Goal: Task Accomplishment & Management: Manage account settings

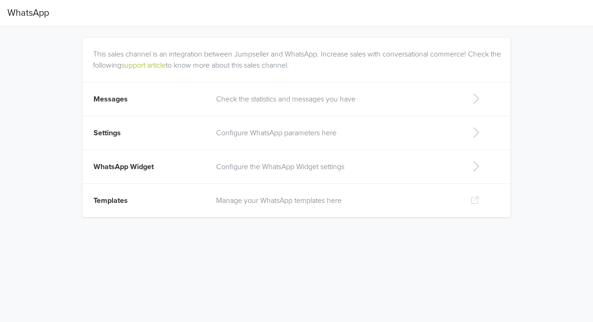
click at [454, 102] on p "Check the statistics and messages you have" at bounding box center [336, 98] width 240 height 11
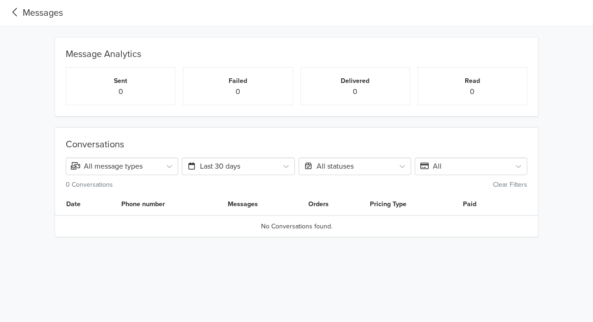
click at [12, 11] on icon at bounding box center [14, 12] width 15 height 12
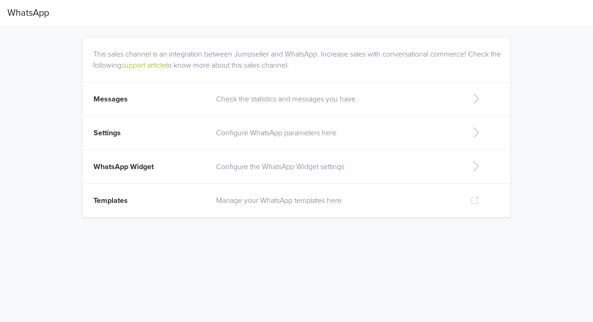
click at [367, 150] on td "Configure the WhatsApp Widget settings" at bounding box center [336, 167] width 251 height 34
select select "rb"
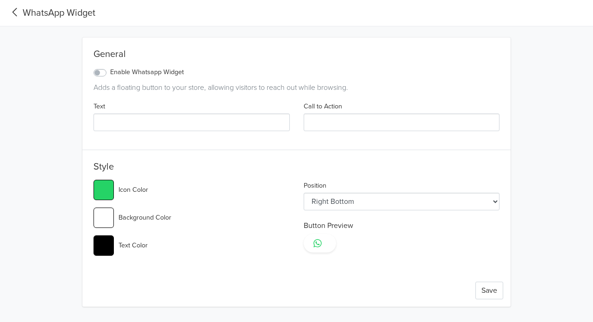
type input "#25d366"
select select "lt"
click at [561, 84] on div "WhatsApp Widget General Enable Whatsapp Widget Adds a floating button to your s…" at bounding box center [296, 153] width 593 height 306
click at [494, 204] on select "Left Top Left Center Left Bottom Right Top Right Center Right Bottom" at bounding box center [402, 202] width 196 height 18
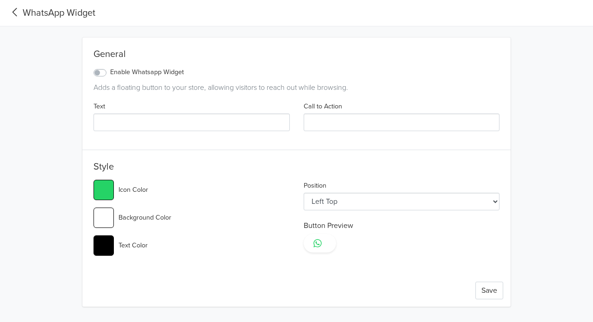
click at [110, 74] on label "Enable Whatsapp Widget" at bounding box center [147, 72] width 74 height 10
click at [0, 0] on input "Enable Whatsapp Widget" at bounding box center [0, 0] width 0 height 0
click at [110, 74] on label "Enable Whatsapp Widget" at bounding box center [147, 72] width 74 height 10
click at [0, 0] on input "Enable Whatsapp Widget" at bounding box center [0, 0] width 0 height 0
click at [110, 75] on label "Enable Whatsapp Widget" at bounding box center [147, 72] width 74 height 10
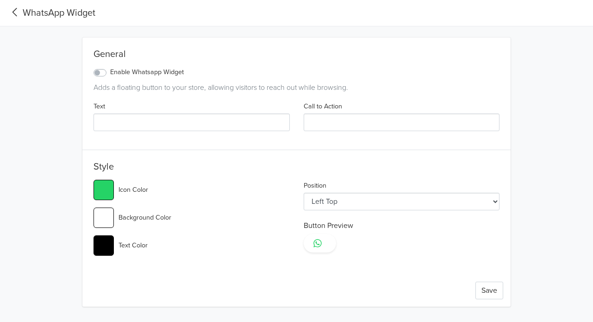
click at [0, 0] on input "Enable Whatsapp Widget" at bounding box center [0, 0] width 0 height 0
type input "#25d366"
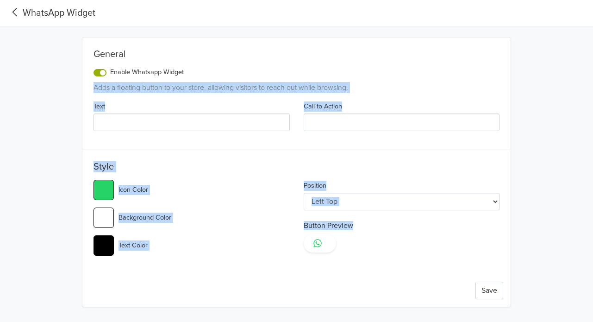
drag, startPoint x: 94, startPoint y: 87, endPoint x: 505, endPoint y: 240, distance: 438.5
click at [505, 240] on div "General Enable Whatsapp Widget Adds a floating button to your store, allowing v…" at bounding box center [296, 171] width 428 height 269
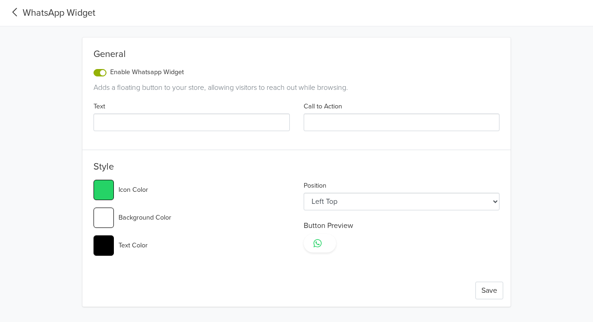
drag, startPoint x: 437, startPoint y: 241, endPoint x: 511, endPoint y: 194, distance: 88.0
click at [511, 194] on div "General Enable Whatsapp Widget Adds a floating button to your store, allowing v…" at bounding box center [297, 166] width 514 height 280
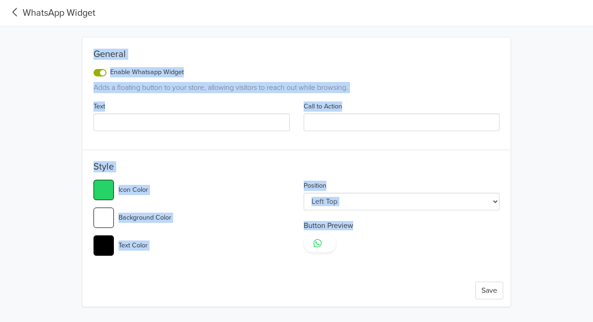
drag, startPoint x: 94, startPoint y: 52, endPoint x: 447, endPoint y: 312, distance: 438.5
click at [447, 312] on html "WhatsApp Widget General Enable Whatsapp Widget Adds a floating button to your s…" at bounding box center [296, 159] width 593 height 318
copy div "General Enable Whatsapp Widget Adds a floating button to your store, allowing v…"
click at [50, 130] on div "General Enable Whatsapp Widget Adds a floating button to your store, allowing v…" at bounding box center [297, 166] width 514 height 280
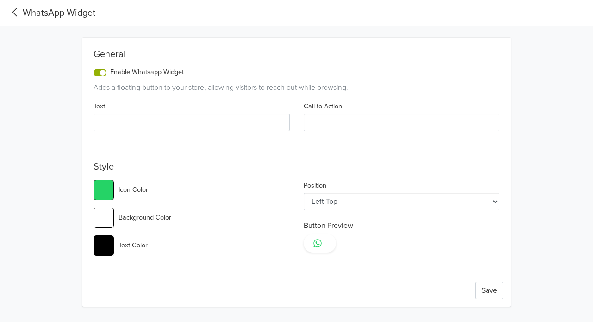
click at [181, 125] on input "Text" at bounding box center [191, 122] width 196 height 18
type input "S"
type input "#25d366"
type input "Se"
type input "#25d366"
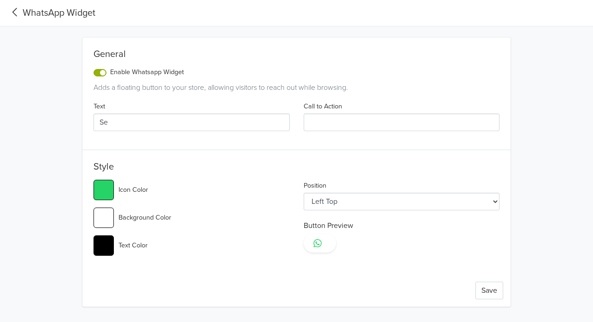
type input "Sej"
type input "#25d366"
type input "Seja"
type input "#25d366"
type input "Sejam"
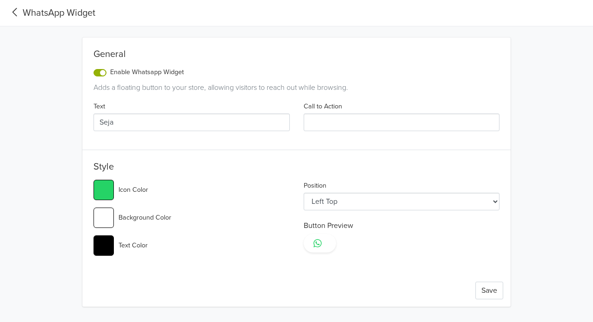
type input "#25d366"
type input "Sejam"
type input "#25d366"
type input "[PERSON_NAME]"
type input "#25d366"
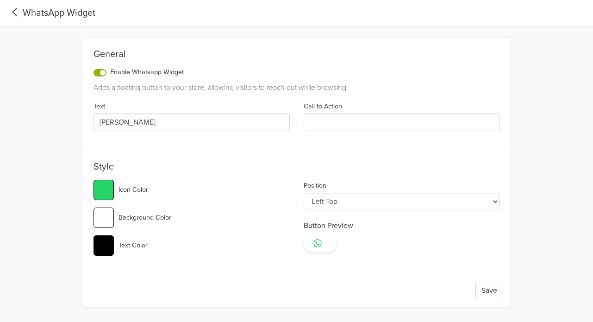
type input "Sejam Be"
type input "#25d366"
type input "[PERSON_NAME]"
type input "#25d366"
type input "[PERSON_NAME] vindos"
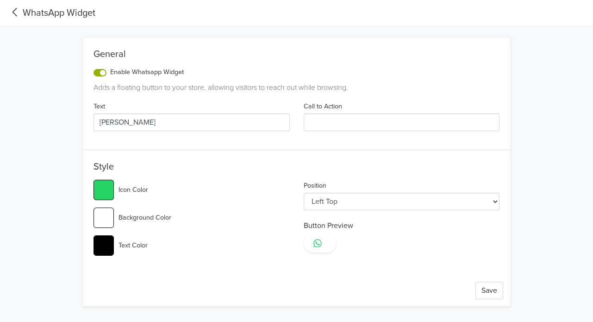
type input "#25d366"
type input "[PERSON_NAME] vindos"
type input "#25d366"
type input "Sejam Bem vindos!"
type input "#25d366"
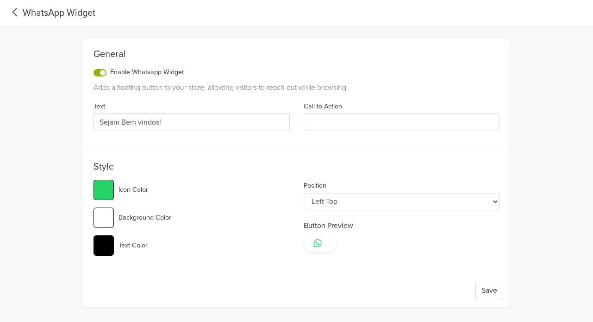
type input "Sejam Bem vindos!!"
type input "#25d366"
type input "Sejam Bem vindos!!!"
type input "#25d366"
type input "Sejam Bem vindos!!!!"
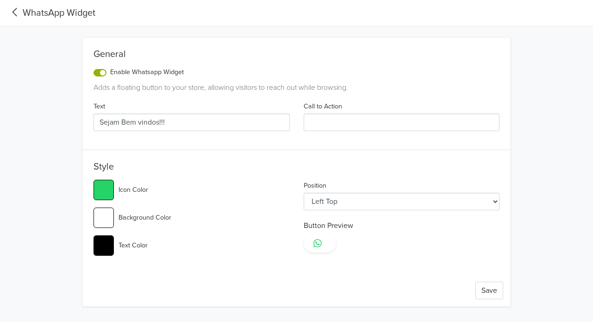
type input "#25d366"
type input "Sejam Bem vindos!!!!"
click at [387, 124] on input "Call to Action" at bounding box center [402, 122] width 196 height 18
type input "O"
type input "#25d366"
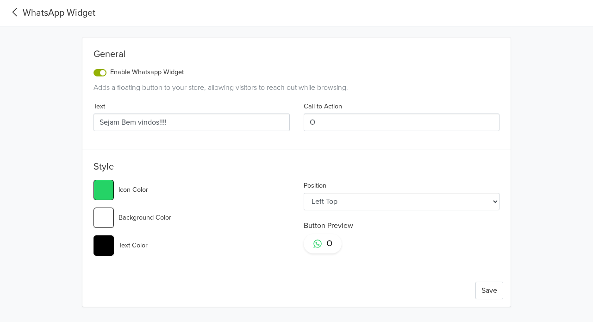
type input "O"
type input "#25d366"
type input "O q"
type input "#25d366"
type input "O qu"
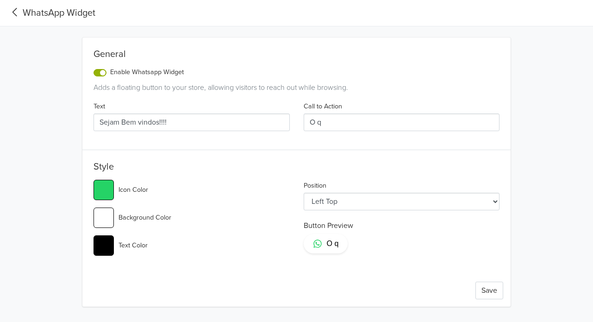
type input "#25d366"
type input "O que"
type input "#25d366"
type input "O que"
type input "#25d366"
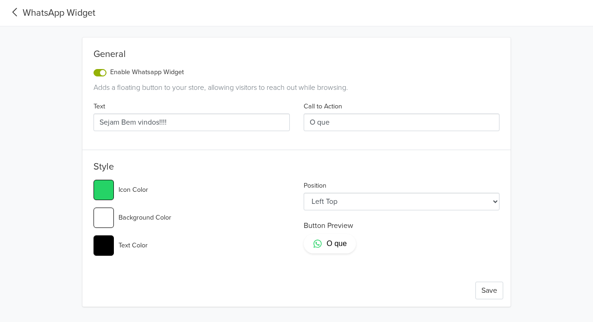
type input "O que p"
type input "#25d366"
type input "O que po"
type input "#25d366"
type input "O que pod"
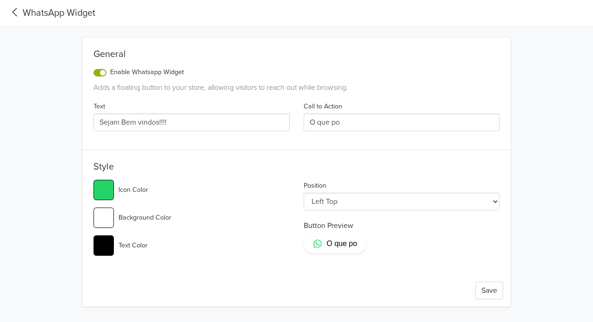
type input "#25d366"
type input "O que pode"
type input "#25d366"
type input "O que podem"
type input "#25d366"
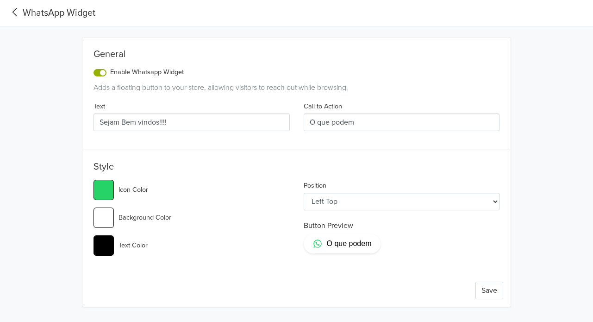
type input "O que podemo"
type input "#25d366"
type input "O que podemos"
type input "#25d366"
type input "O que podemos"
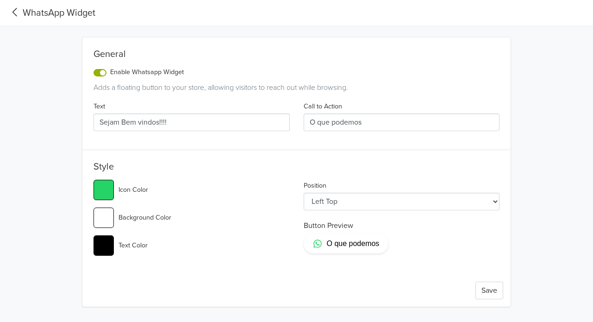
type input "#25d366"
type input "O que podemos l"
type input "#25d366"
type input "O que podemos le"
type input "#25d366"
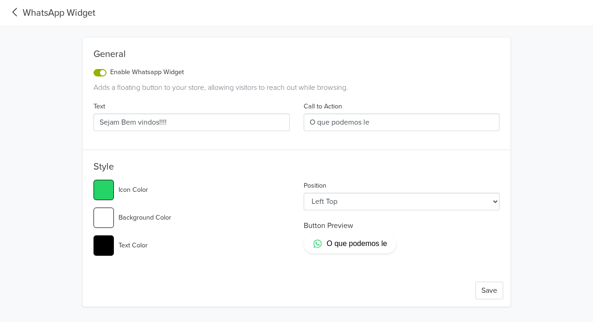
type input "O que podemos le"
type input "#25d366"
type input "O que podemos le"
type input "#25d366"
type input "O que podemos l"
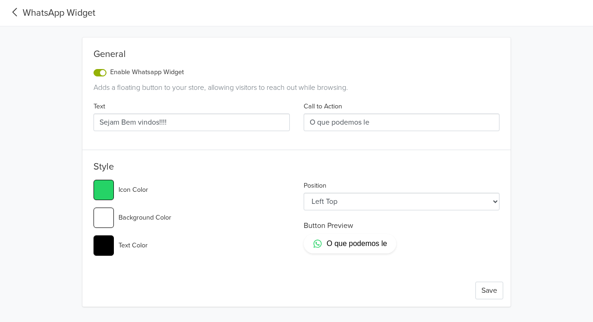
type input "#25d366"
type input "O que podemos"
type input "#25d366"
type input "O que podemos"
type input "#25d366"
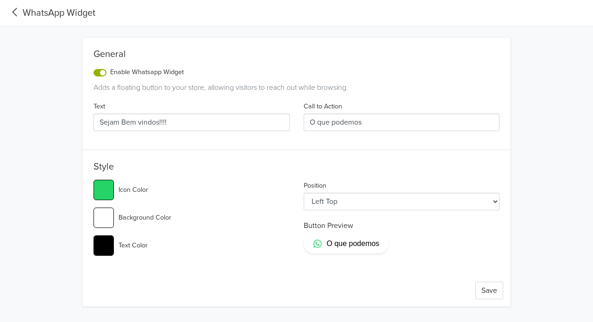
type input "O que podemos-"
type input "#25d366"
type input "O que podemos-l"
type input "#25d366"
type input "O que podemos-le"
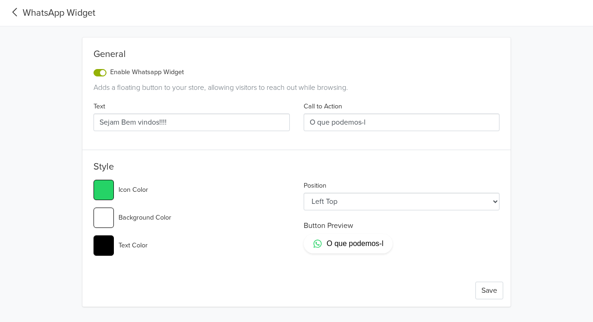
type input "#25d366"
type input "O que podemos-le"
type input "#25d366"
type input "O que podemos-lhe"
type input "#25d366"
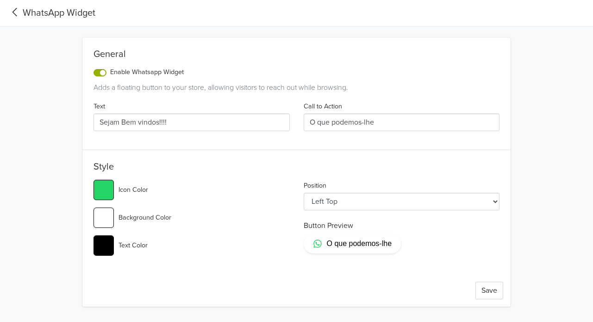
type input "O que podemos-lhe"
type input "#25d366"
type input "O que podemos-lhe a"
type input "#25d366"
type input "O que podemos-lhe aj"
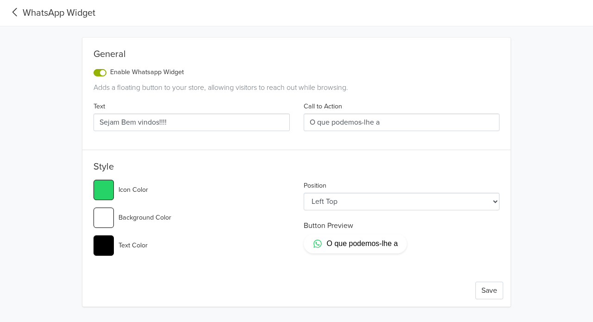
type input "#25d366"
type input "O que podemos-lhe aju"
type input "#25d366"
type input "O que podemos-lhe ajud"
type input "#25d366"
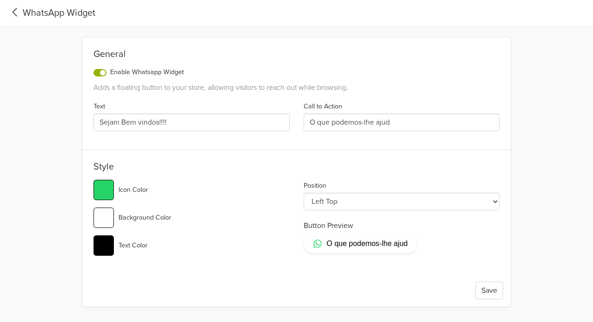
type input "O que podemos-lhe ajuda"
type input "#25d366"
type input "O que podemos-lhe ajudar"
type input "#25d366"
type input "O que podemos-lhe ajudar"
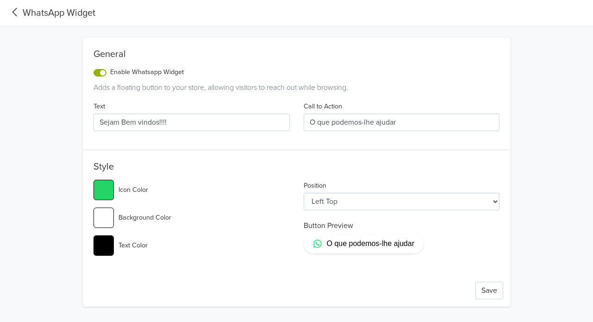
type input "#25d366"
type input "O que podemos-lhe ajudar"
type input "#25d366"
type input "O que podemos-lhe ajudar?"
type input "#25d366"
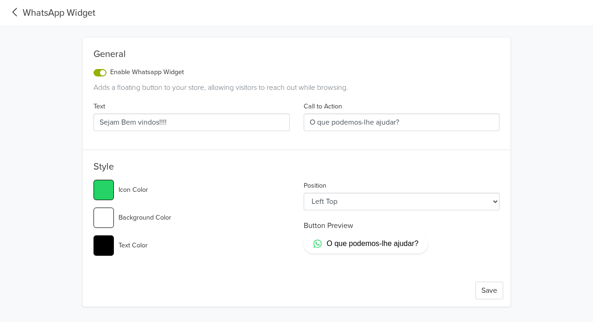
type input "O que podemos-lhe ajudar??"
type input "#25d366"
type input "O que podemos-lhe ajudar?"
type input "#25d366"
type input "O que podemos-lhe ajudar?"
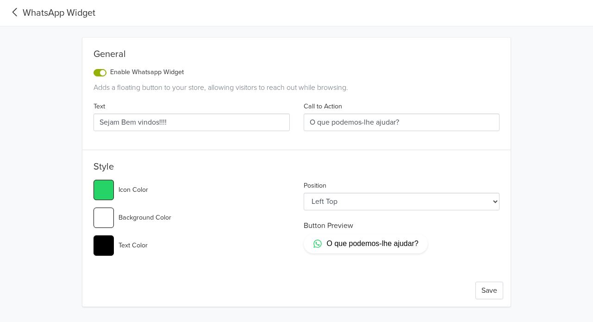
click at [104, 186] on input "#25d366" at bounding box center [103, 190] width 20 height 20
click at [486, 295] on button "Save" at bounding box center [489, 290] width 28 height 18
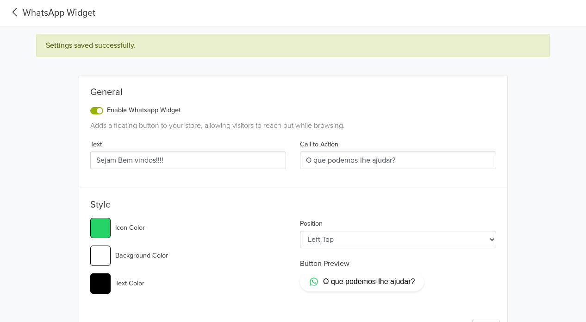
type input "#25d366"
click at [17, 11] on icon at bounding box center [14, 12] width 15 height 12
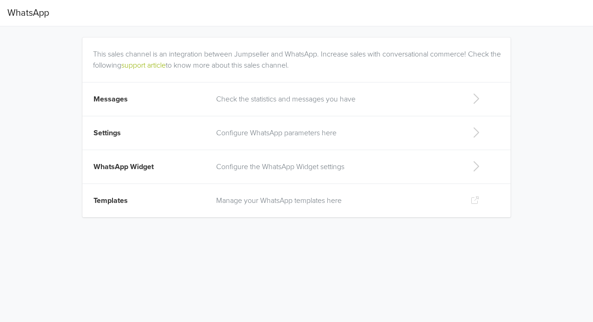
click at [444, 177] on td "Configure the WhatsApp Widget settings" at bounding box center [336, 167] width 251 height 34
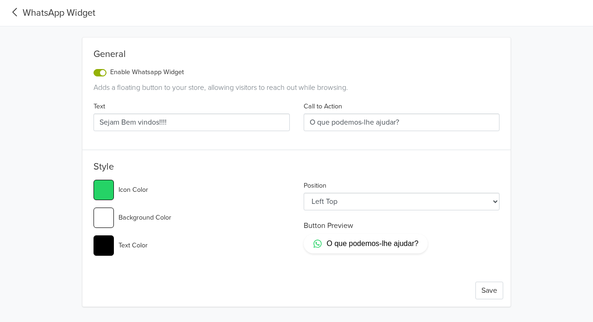
type input "#25d366"
click at [13, 11] on icon at bounding box center [14, 12] width 5 height 8
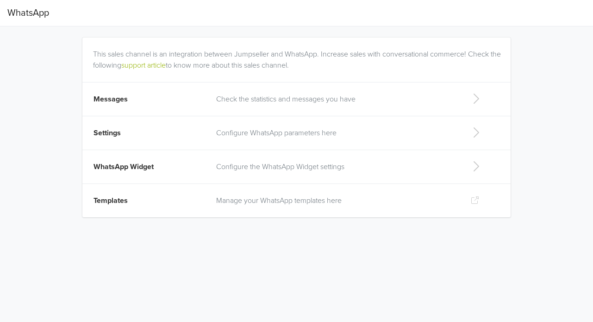
click at [418, 147] on td "Configure WhatsApp parameters here" at bounding box center [336, 133] width 251 height 34
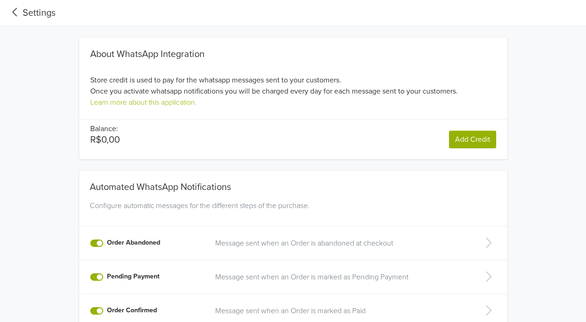
click at [12, 13] on icon at bounding box center [14, 12] width 15 height 12
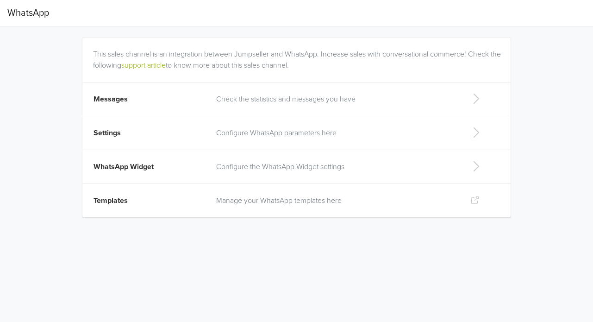
click at [408, 192] on td "Manage your WhatsApp templates here" at bounding box center [336, 201] width 251 height 34
click at [461, 100] on td at bounding box center [486, 99] width 50 height 34
click at [390, 160] on td "Configure the WhatsApp Widget settings" at bounding box center [336, 167] width 251 height 34
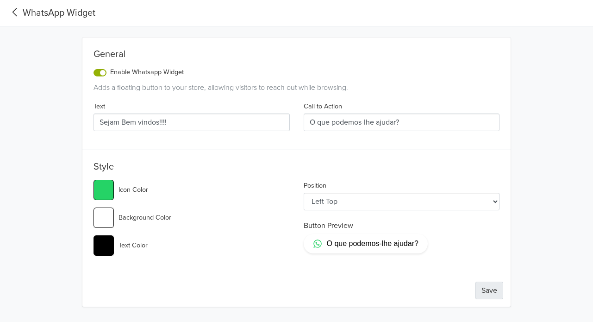
click at [495, 288] on button "Save" at bounding box center [489, 290] width 28 height 18
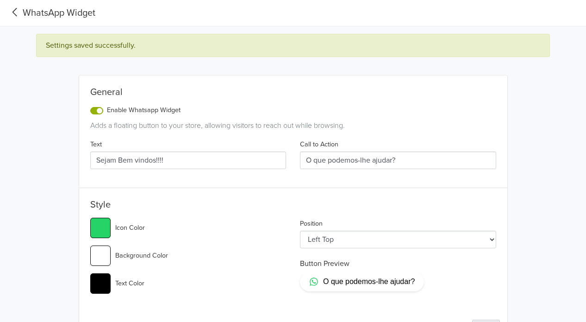
type input "#25d366"
click at [18, 14] on icon at bounding box center [14, 12] width 15 height 12
